Goal: Task Accomplishment & Management: Manage account settings

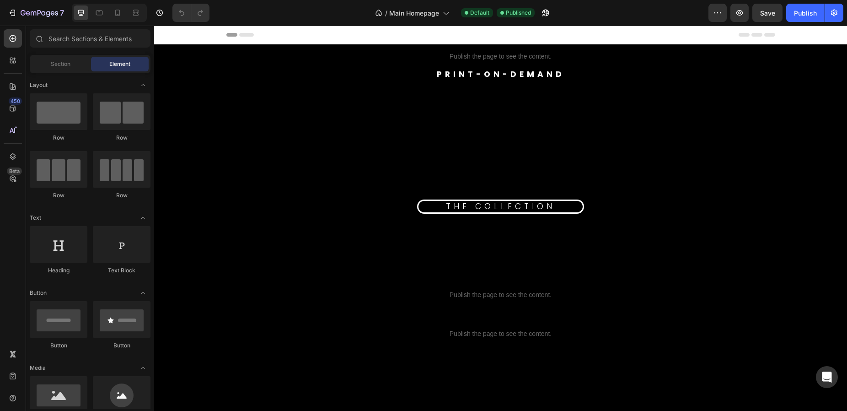
click at [241, 34] on icon at bounding box center [246, 35] width 15 height 4
click at [170, 32] on div "Header" at bounding box center [177, 34] width 34 height 11
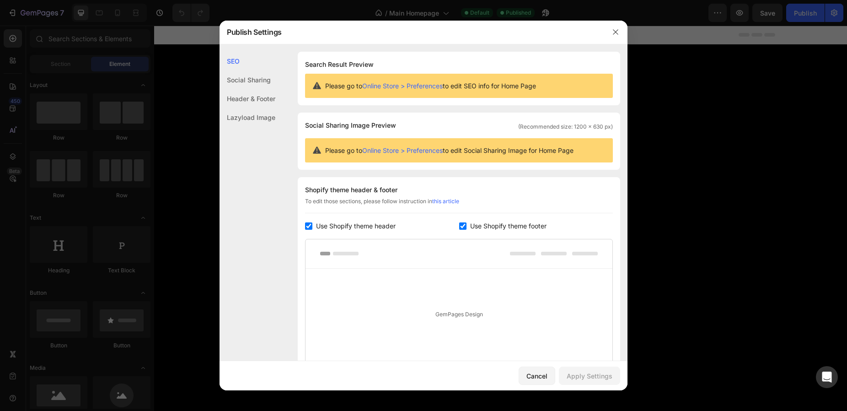
scroll to position [104, 0]
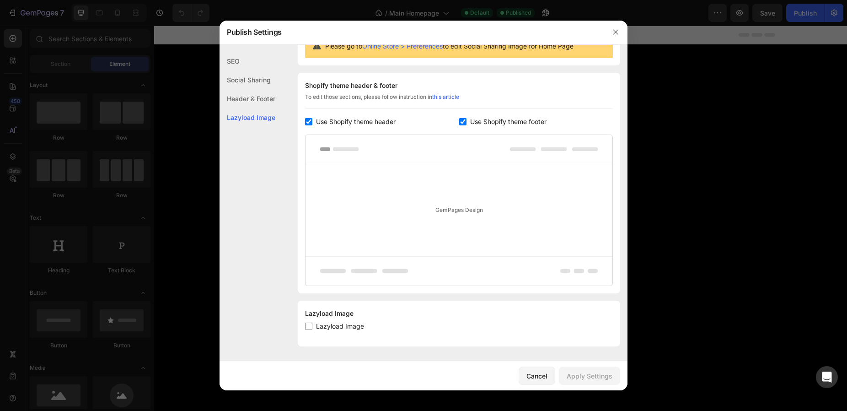
drag, startPoint x: 615, startPoint y: 30, endPoint x: 263, endPoint y: 169, distance: 377.6
click at [263, 169] on div "Publish Settings SEO Social Sharing Header & Footer Lazyload Image SEO Search R…" at bounding box center [424, 206] width 408 height 370
click at [231, 70] on div "SEO" at bounding box center [248, 79] width 56 height 19
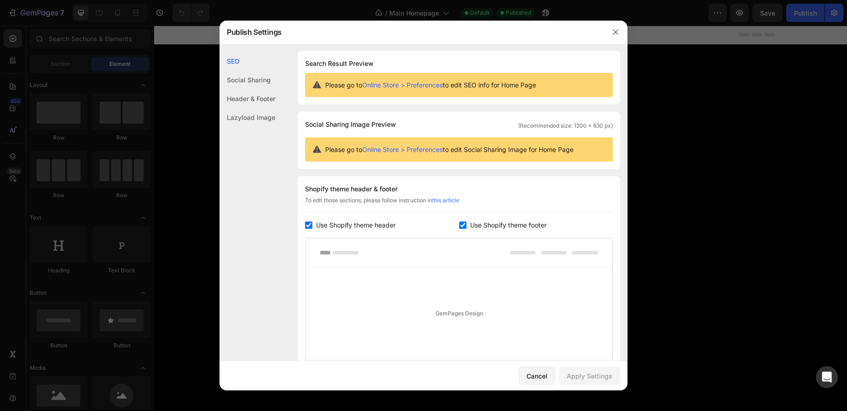
scroll to position [0, 0]
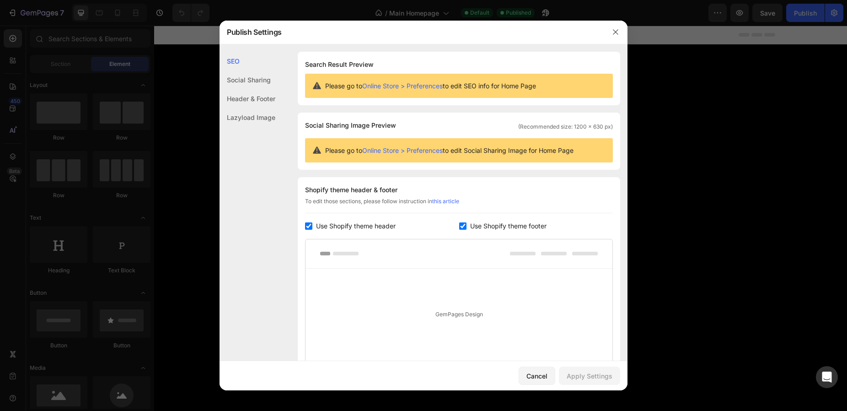
click at [231, 63] on div "SEO" at bounding box center [248, 61] width 56 height 19
click at [425, 86] on link "Online Store > Preferences" at bounding box center [402, 86] width 80 height 8
click at [615, 32] on icon "button" at bounding box center [615, 32] width 5 height 5
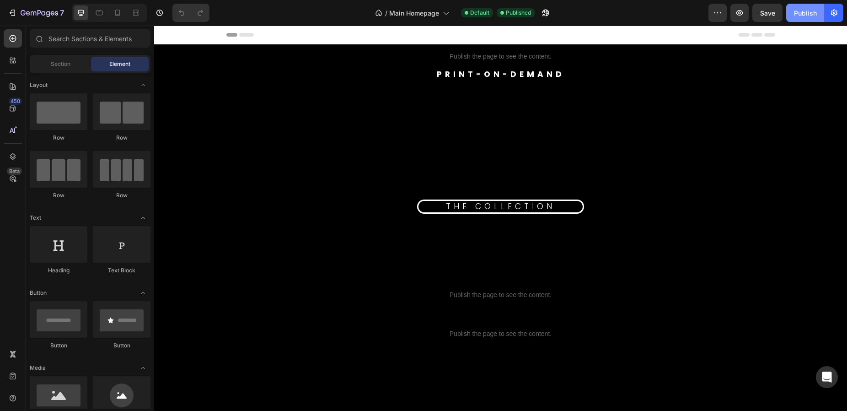
click at [807, 11] on div "Publish" at bounding box center [805, 13] width 23 height 10
click at [545, 14] on icon "button" at bounding box center [543, 15] width 2 height 2
click at [54, 15] on icon "button" at bounding box center [53, 13] width 4 height 4
